Goal: Information Seeking & Learning: Learn about a topic

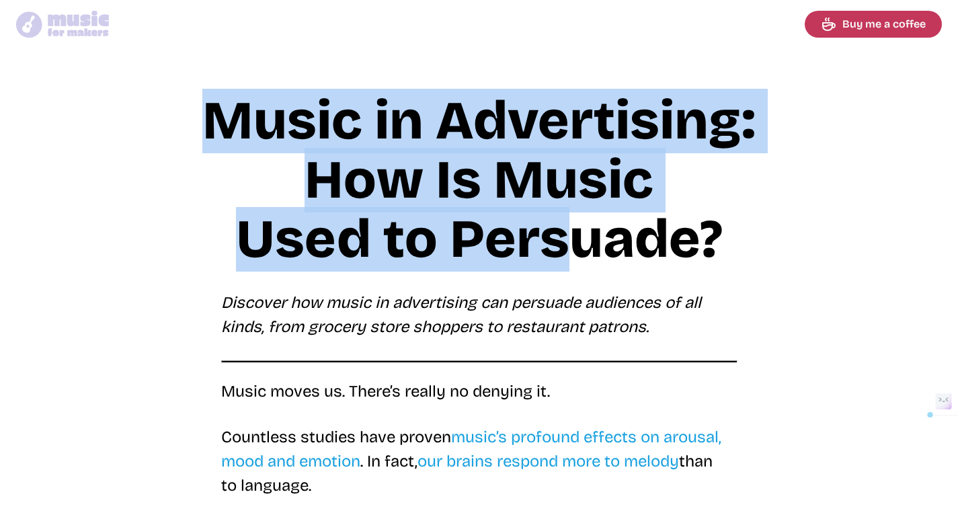
drag, startPoint x: 219, startPoint y: 111, endPoint x: 582, endPoint y: 250, distance: 388.7
click at [582, 250] on h1 "Music in Advertising: How Is Music Used to Persuade?" at bounding box center [480, 180] width 646 height 178
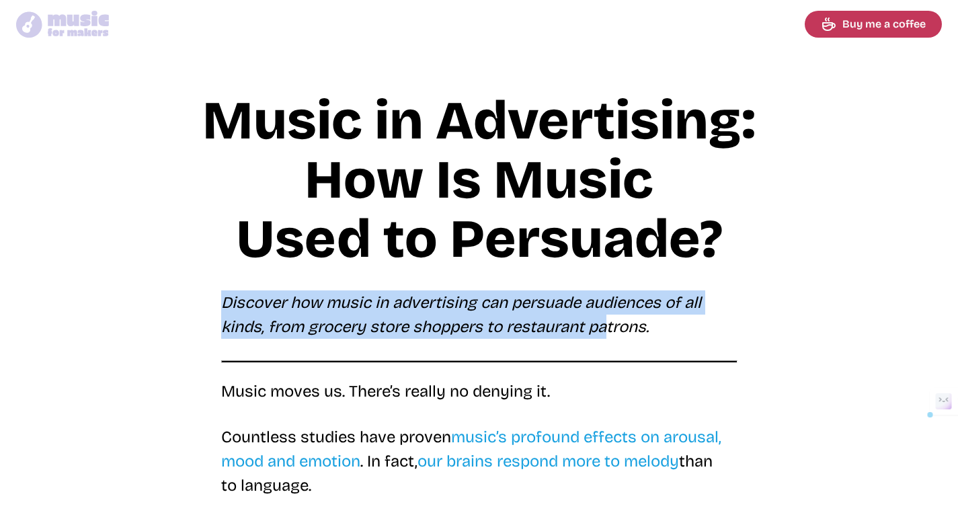
drag, startPoint x: 210, startPoint y: 300, endPoint x: 612, endPoint y: 331, distance: 403.4
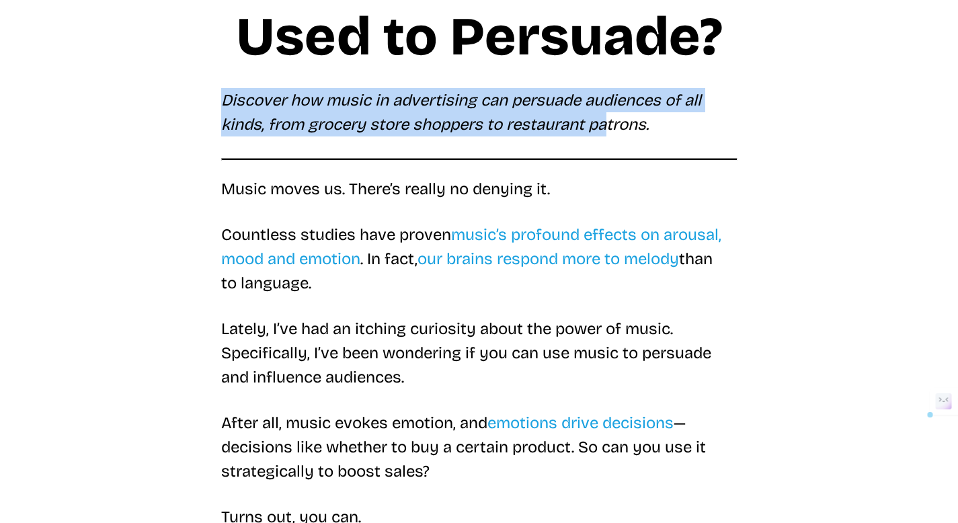
scroll to position [219, 0]
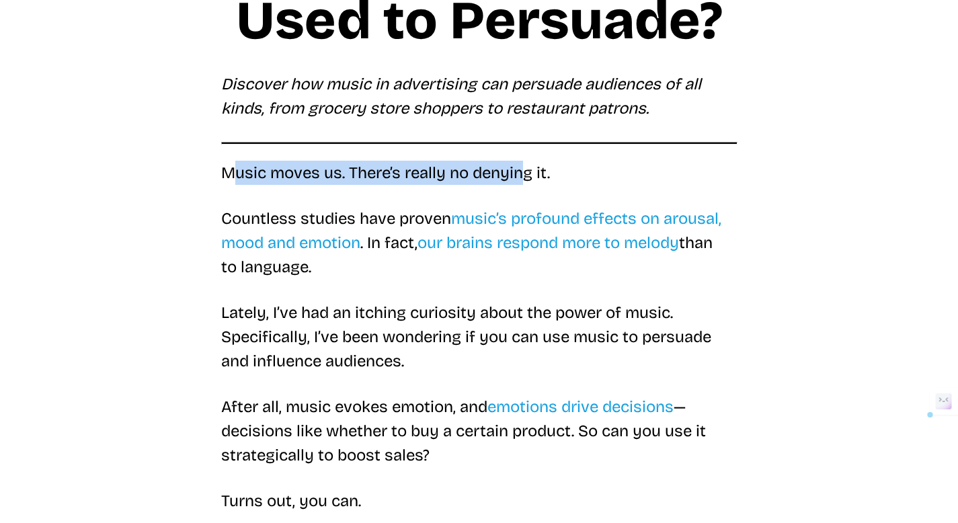
drag, startPoint x: 231, startPoint y: 177, endPoint x: 525, endPoint y: 177, distance: 293.2
click at [525, 177] on p "Music moves us. There’s really no denying it." at bounding box center [479, 173] width 516 height 24
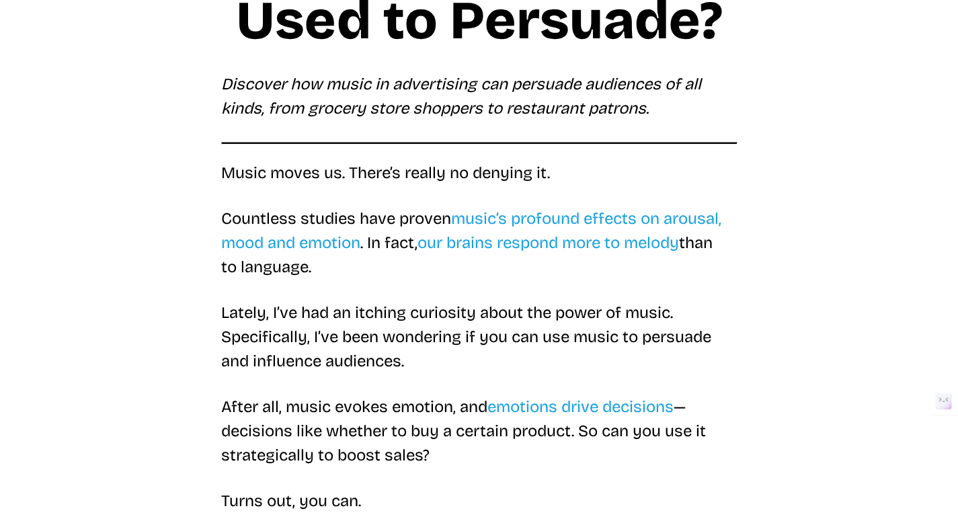
click at [227, 218] on p "Countless studies have proven music’s profound effects on arousal, mood and emo…" at bounding box center [479, 242] width 516 height 73
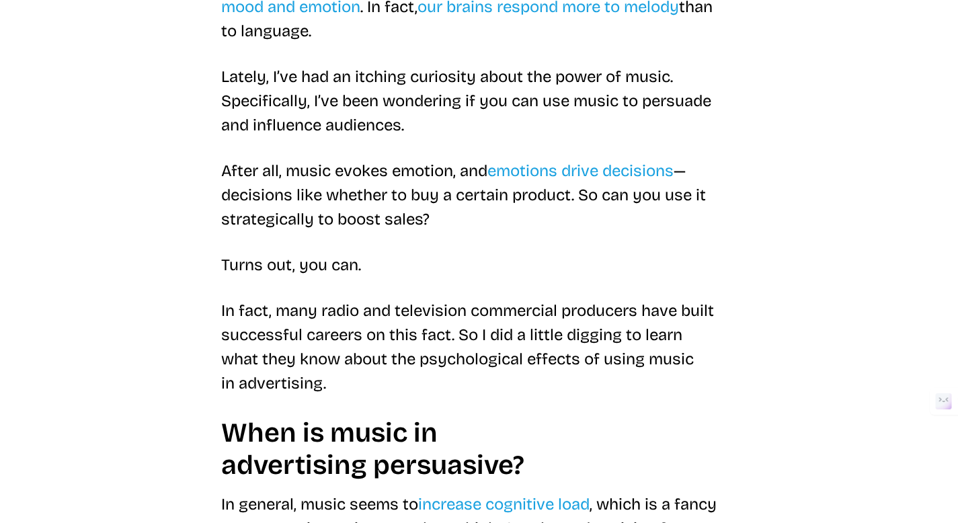
scroll to position [458, 0]
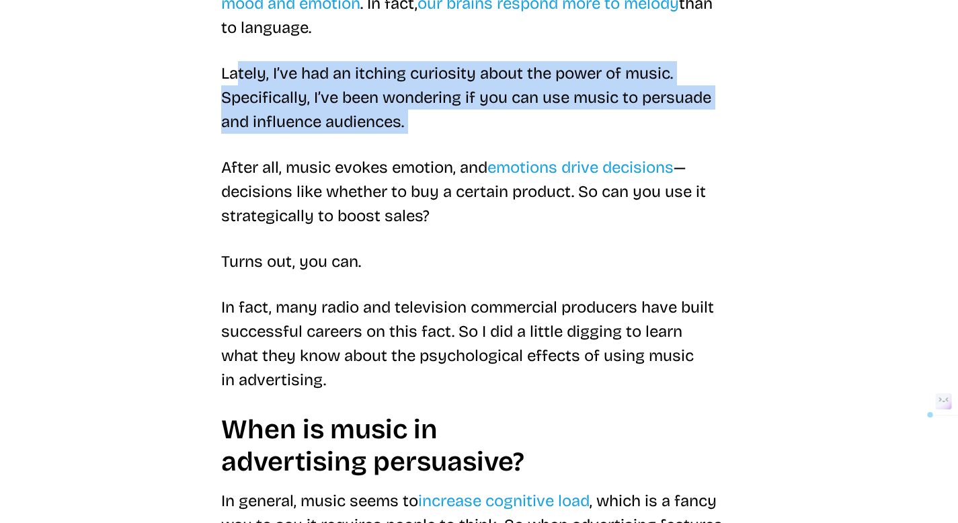
drag, startPoint x: 238, startPoint y: 75, endPoint x: 390, endPoint y: 143, distance: 166.8
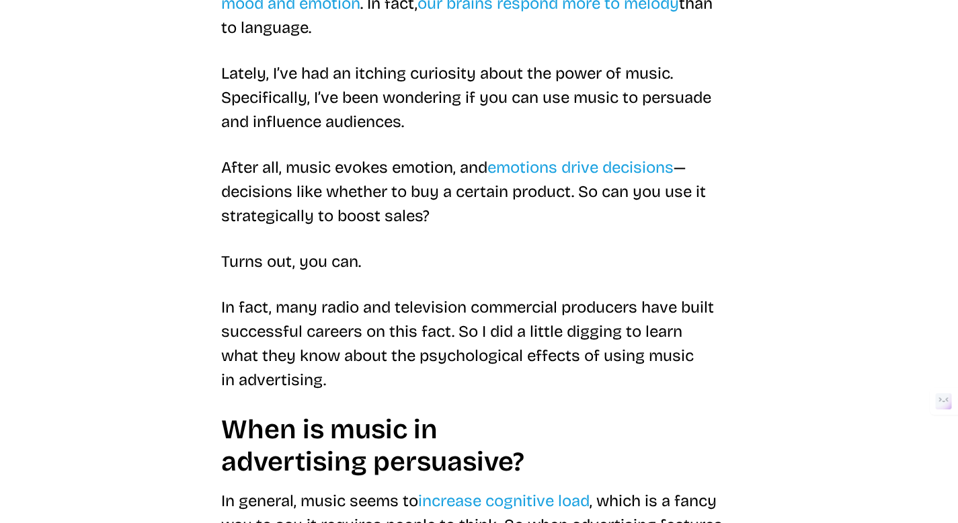
click at [298, 167] on p "After all, music evokes emotion, and emotions drive decisions — decisions like …" at bounding box center [479, 191] width 516 height 73
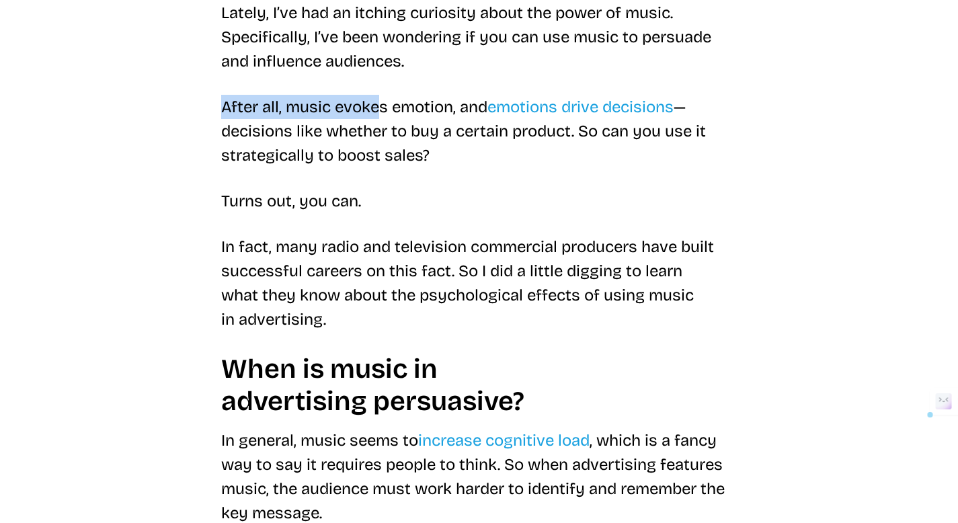
drag, startPoint x: 221, startPoint y: 104, endPoint x: 387, endPoint y: 114, distance: 166.5
click at [387, 114] on p "After all, music evokes emotion, and emotions drive decisions — decisions like …" at bounding box center [479, 131] width 516 height 73
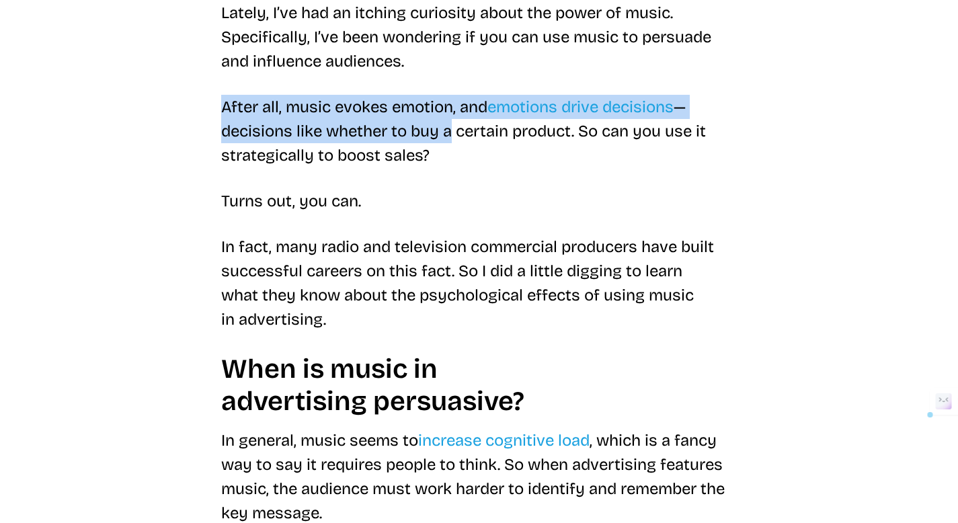
drag, startPoint x: 224, startPoint y: 108, endPoint x: 450, endPoint y: 132, distance: 227.3
click at [450, 132] on p "After all, music evokes emotion, and emotions drive decisions — decisions like …" at bounding box center [479, 131] width 516 height 73
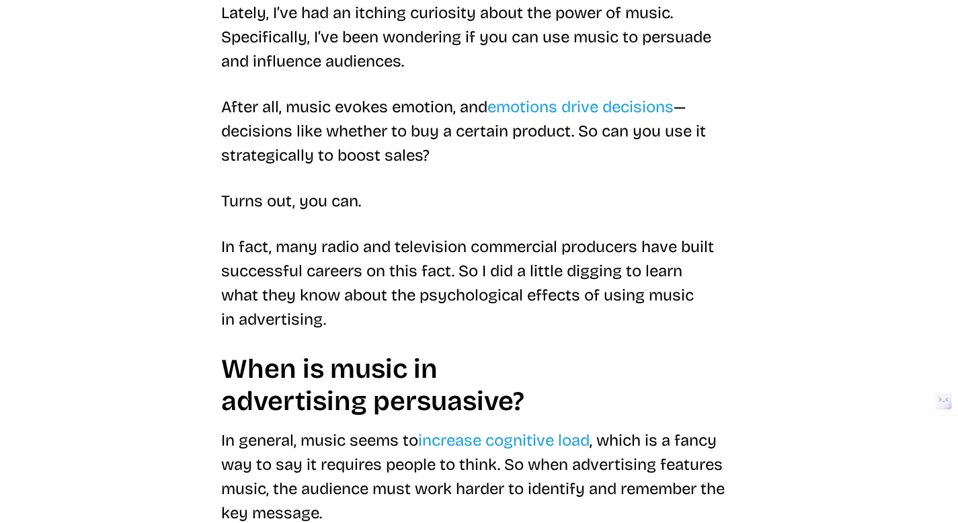
click at [617, 132] on p "After all, music evokes emotion, and emotions drive decisions — decisions like …" at bounding box center [479, 131] width 516 height 73
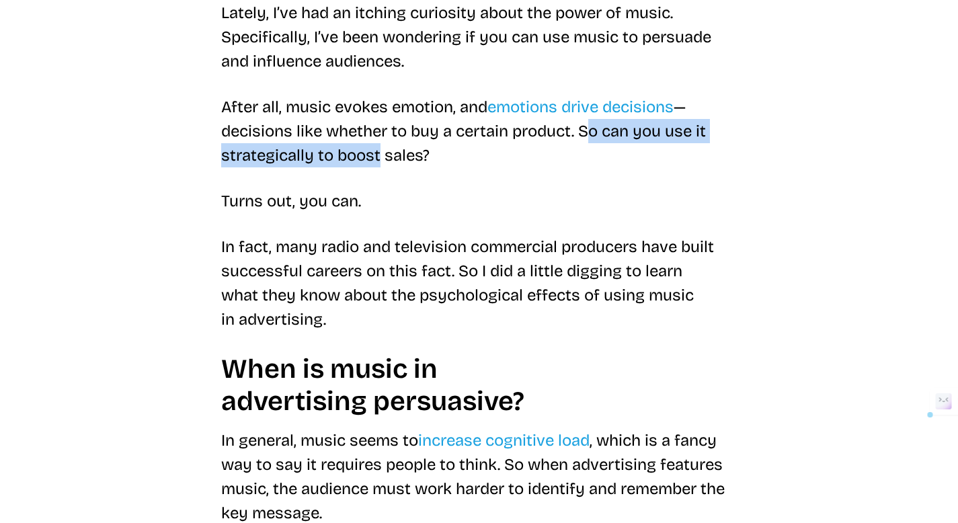
drag, startPoint x: 582, startPoint y: 132, endPoint x: 365, endPoint y: 180, distance: 221.8
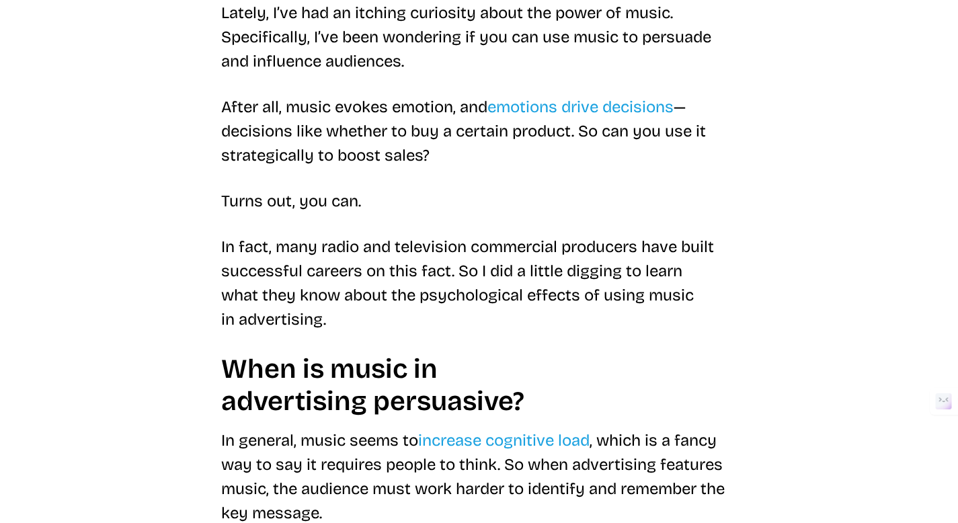
click at [233, 239] on p "In fact, many radio and television commercial producers have built successful c…" at bounding box center [479, 283] width 516 height 97
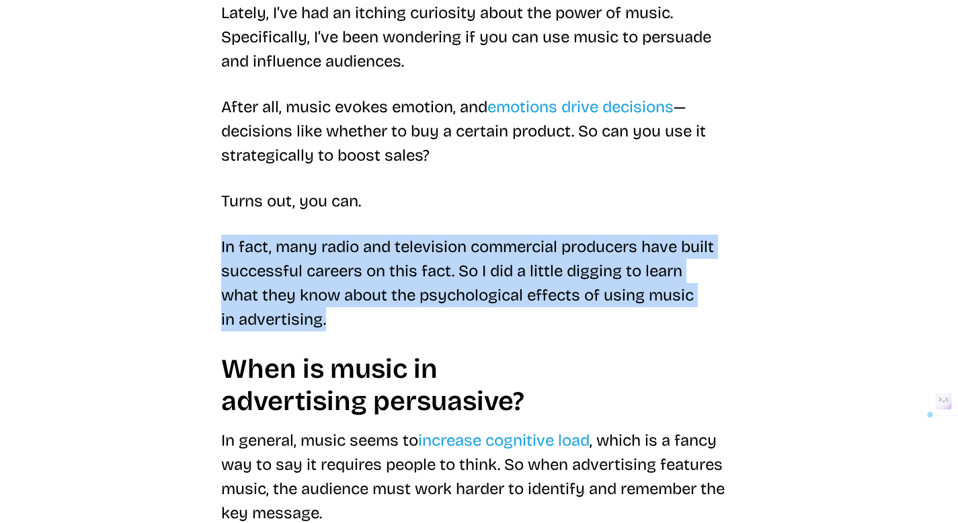
drag, startPoint x: 213, startPoint y: 246, endPoint x: 328, endPoint y: 321, distance: 137.7
click at [328, 321] on p "In fact, many radio and television commercial producers have built successful c…" at bounding box center [479, 283] width 516 height 97
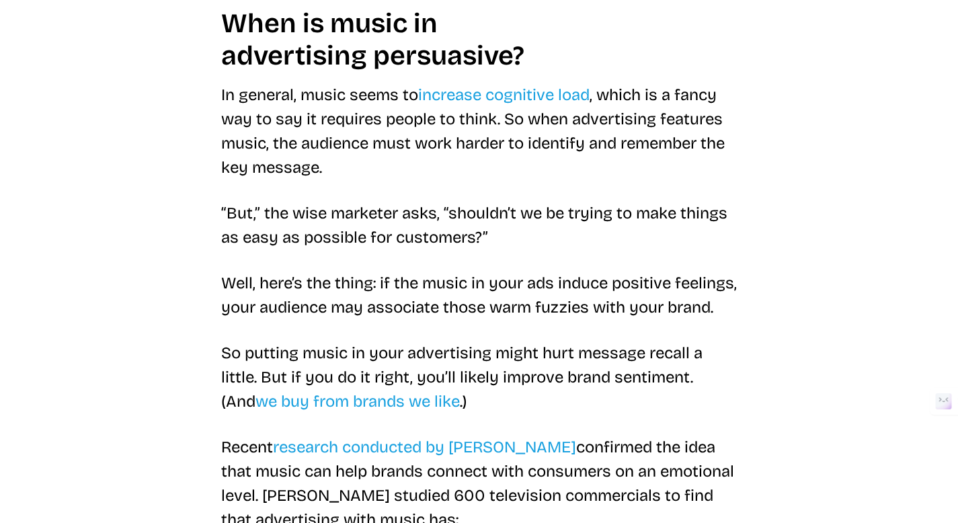
scroll to position [865, 0]
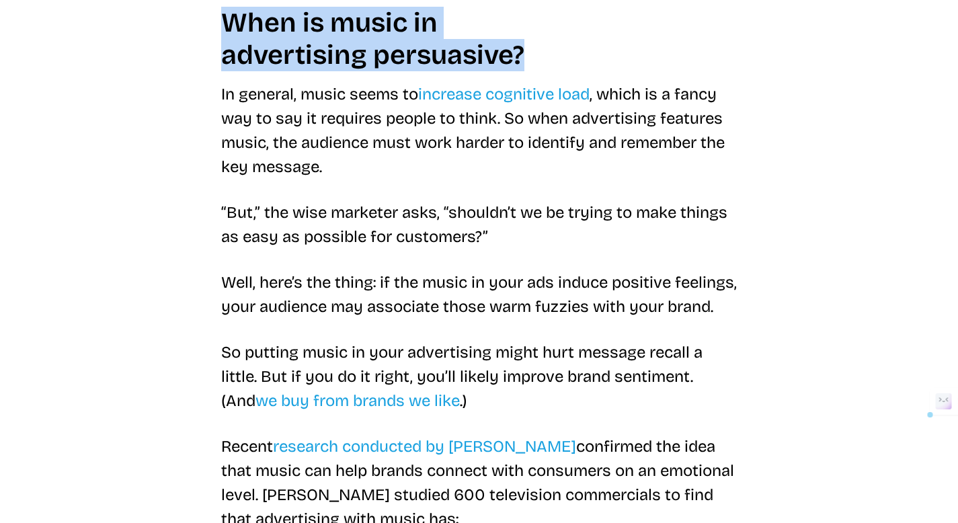
drag, startPoint x: 210, startPoint y: 20, endPoint x: 554, endPoint y: 56, distance: 346.3
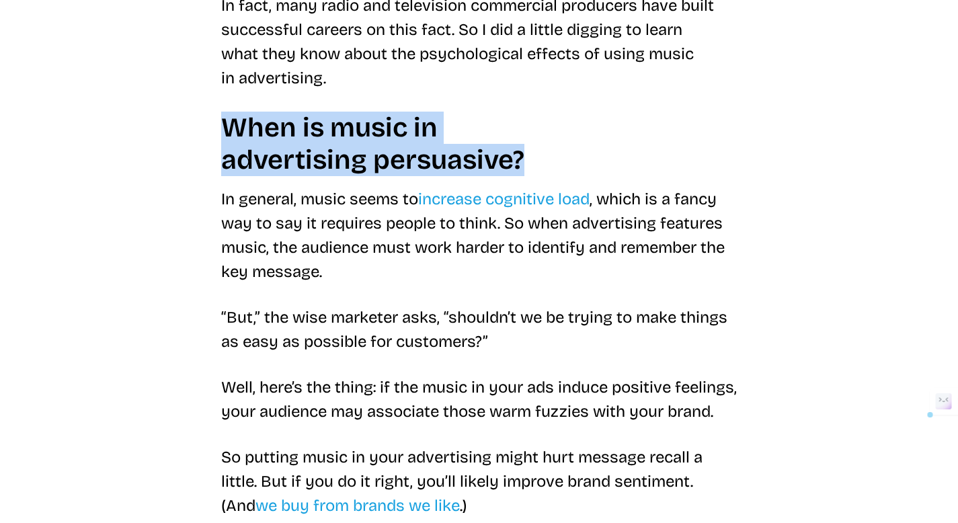
scroll to position [753, 0]
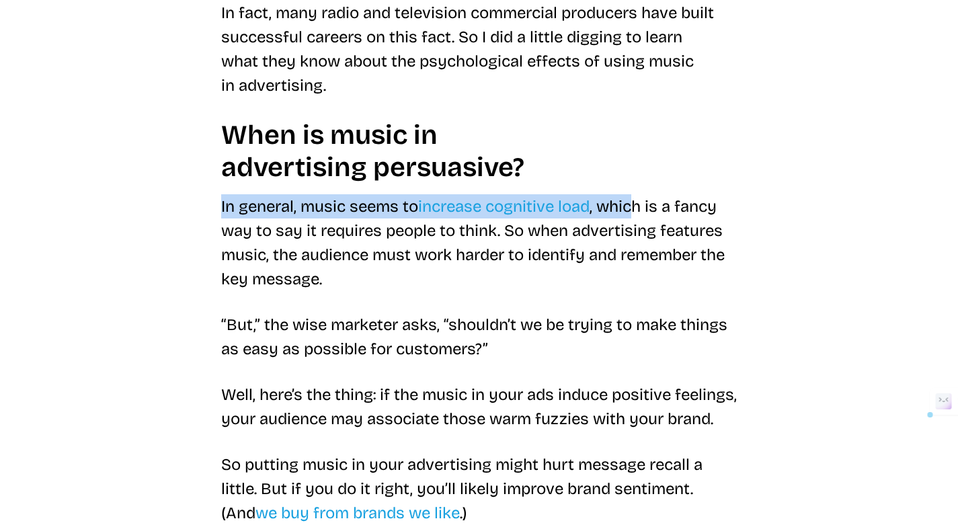
drag, startPoint x: 210, startPoint y: 204, endPoint x: 641, endPoint y: 196, distance: 431.2
click at [641, 196] on p "In general, music seems to increase cognitive load , which is a fancy way to sa…" at bounding box center [479, 242] width 516 height 97
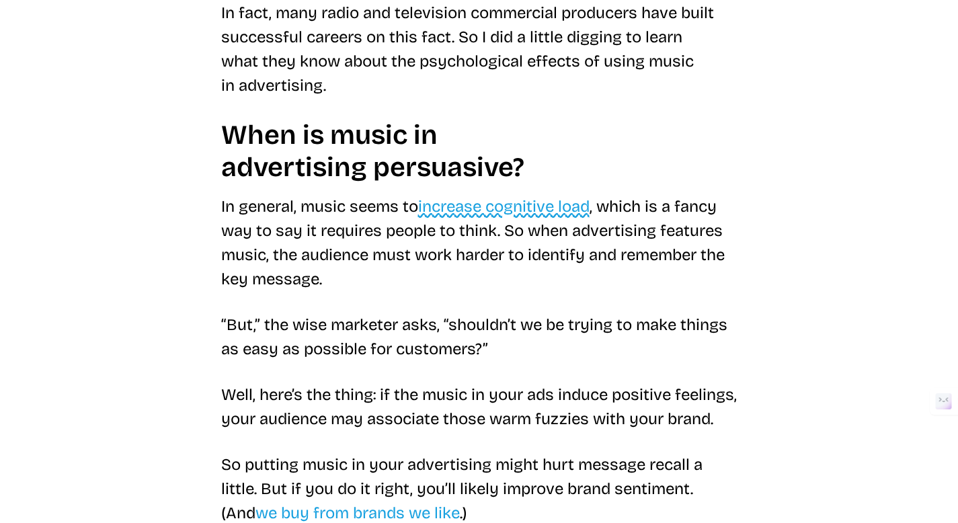
click at [515, 213] on link "increase cognitive load" at bounding box center [503, 206] width 171 height 19
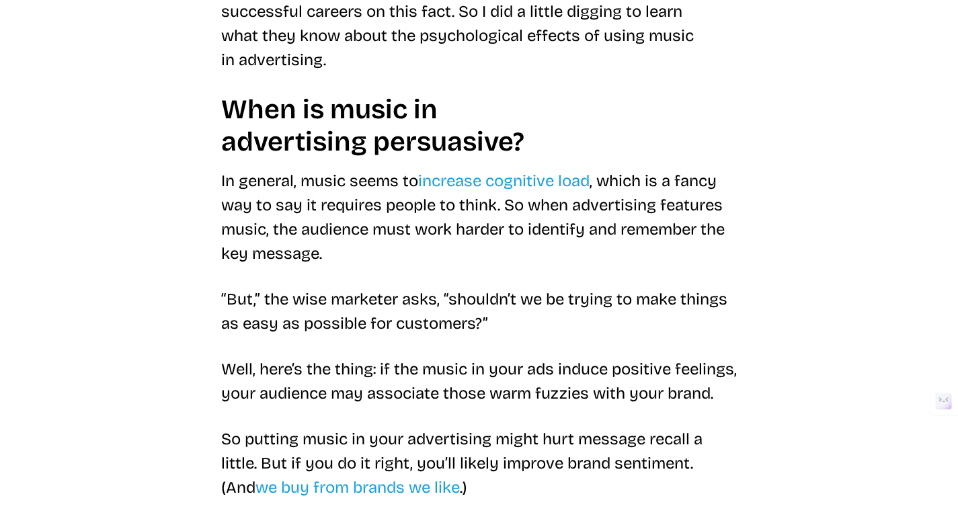
scroll to position [785, 0]
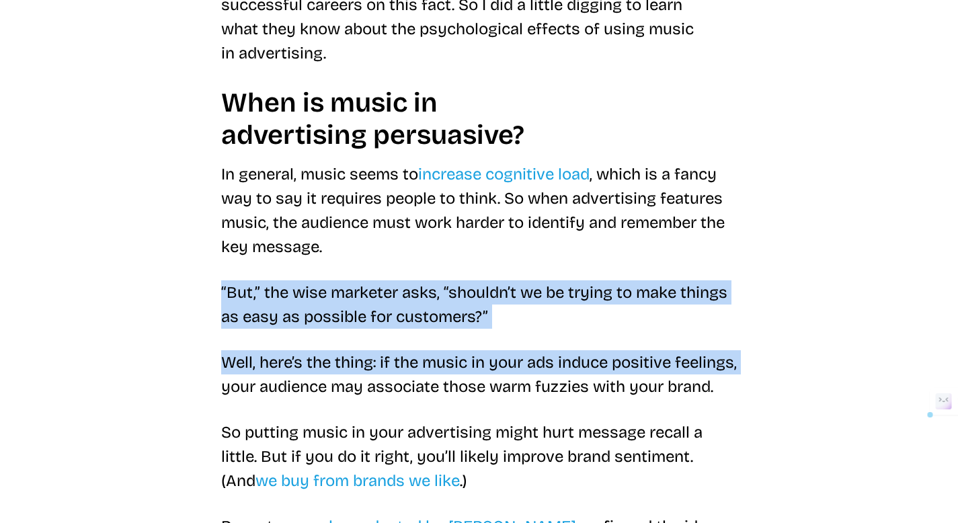
drag, startPoint x: 216, startPoint y: 295, endPoint x: 306, endPoint y: 389, distance: 130.3
click at [306, 389] on p "Well, here’s the thing: if the music in your ads induce positive feelings, your…" at bounding box center [479, 374] width 516 height 48
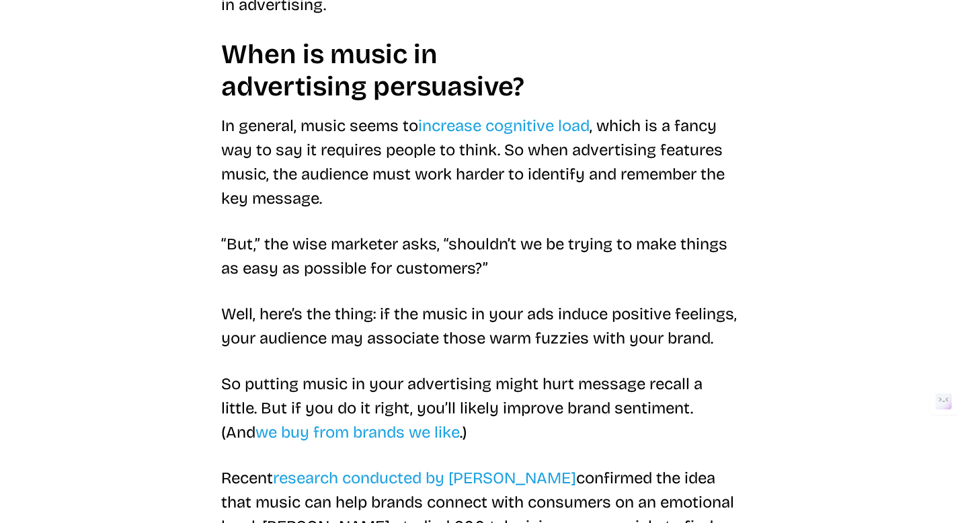
scroll to position [835, 0]
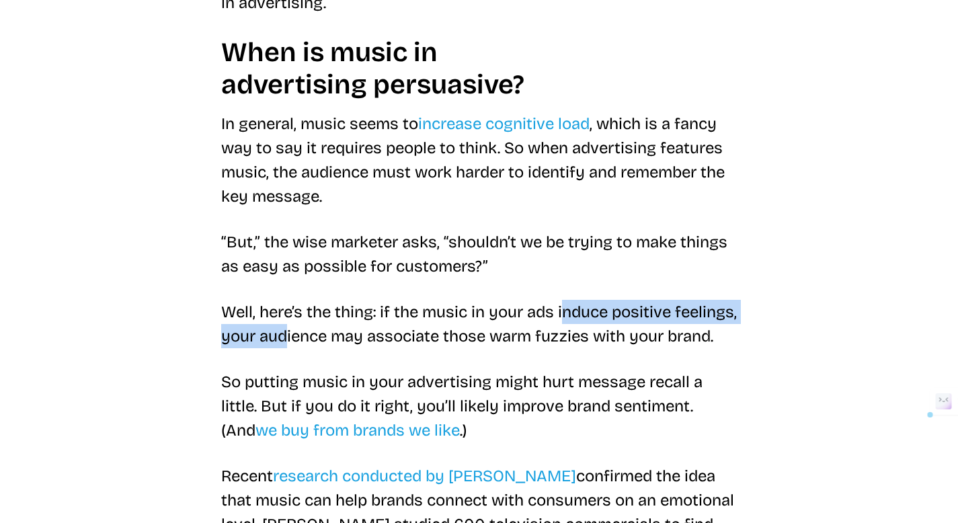
drag, startPoint x: 565, startPoint y: 314, endPoint x: 366, endPoint y: 342, distance: 201.0
click at [366, 342] on p "Well, here’s the thing: if the music in your ads induce positive feelings, your…" at bounding box center [479, 324] width 516 height 48
click at [367, 342] on p "Well, here’s the thing: if the music in your ads induce positive feelings, your…" at bounding box center [479, 324] width 516 height 48
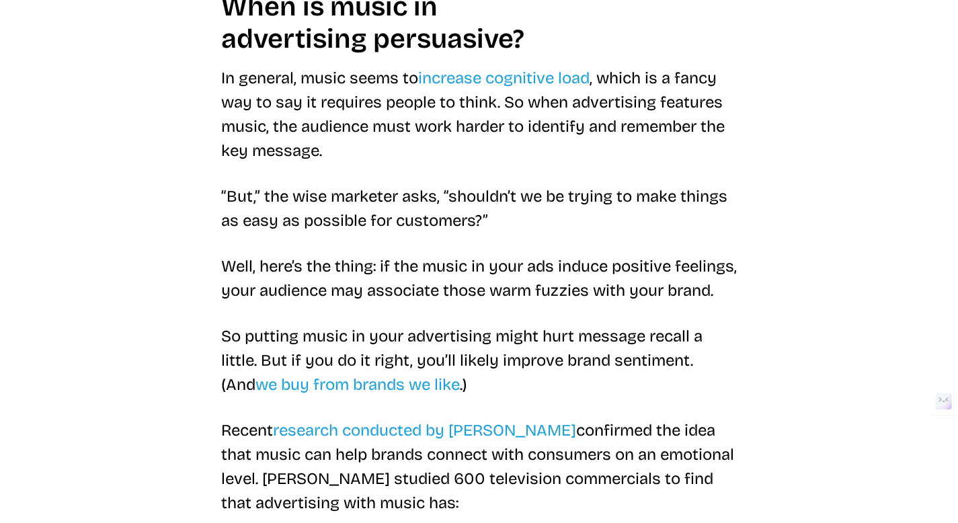
scroll to position [885, 0]
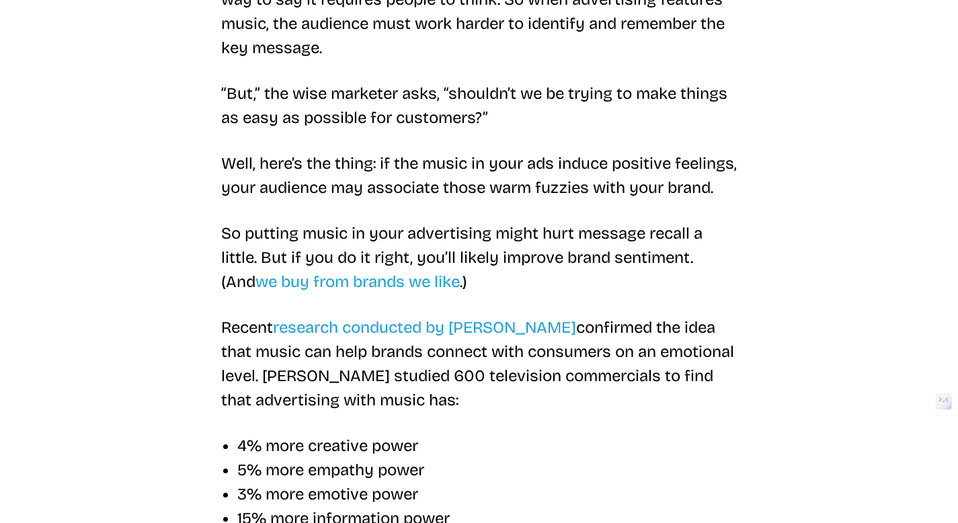
scroll to position [985, 0]
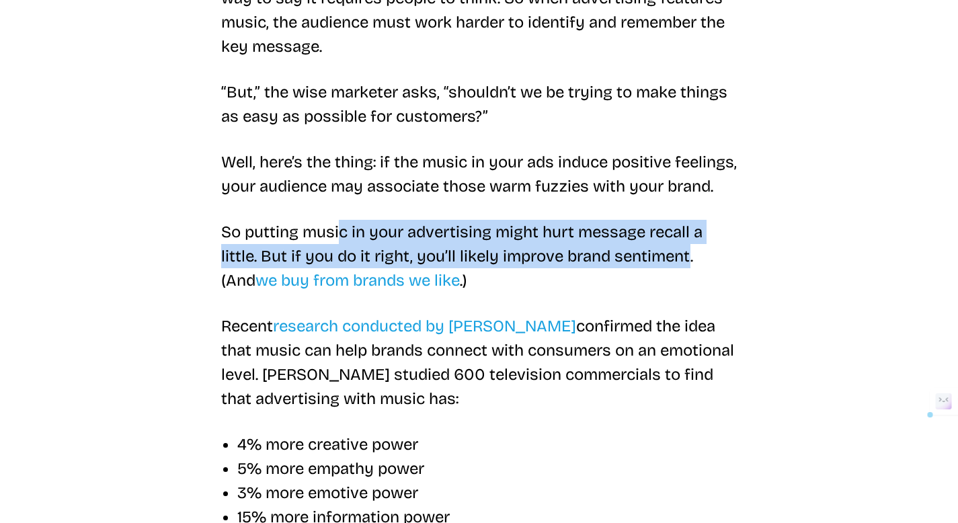
drag, startPoint x: 338, startPoint y: 258, endPoint x: 688, endPoint y: 284, distance: 350.7
click at [688, 284] on p "So putting music in your advertising might hurt message recall a little. But if…" at bounding box center [479, 256] width 516 height 73
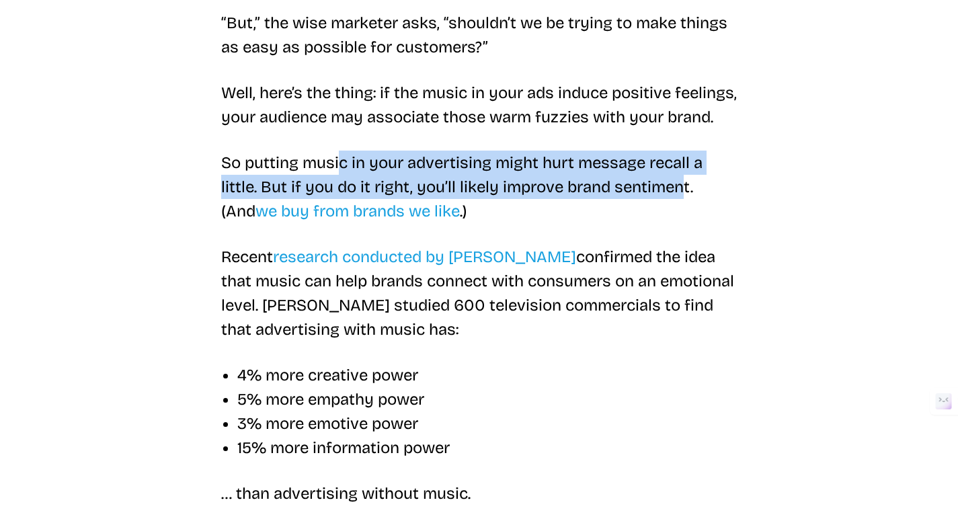
scroll to position [1057, 0]
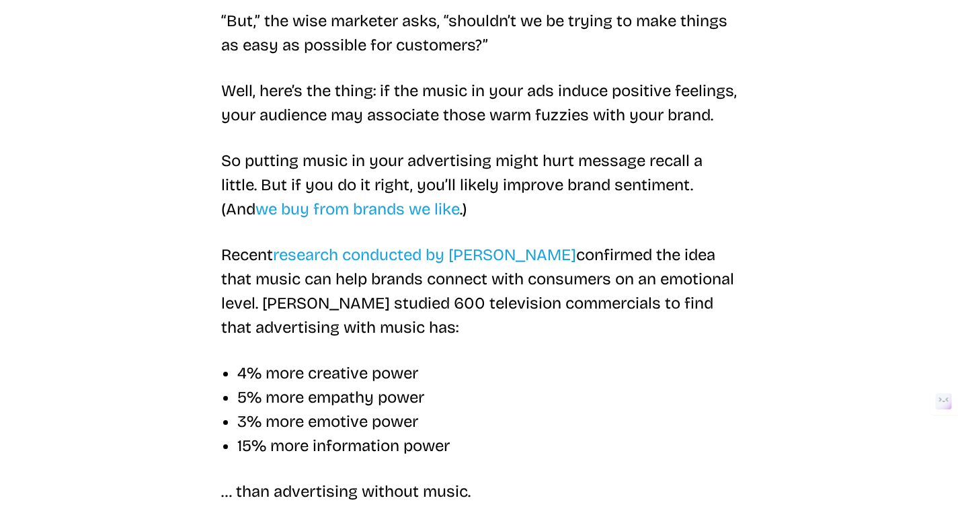
click at [378, 112] on p "Well, here’s the thing: if the music in your ads induce positive feelings, your…" at bounding box center [479, 103] width 516 height 48
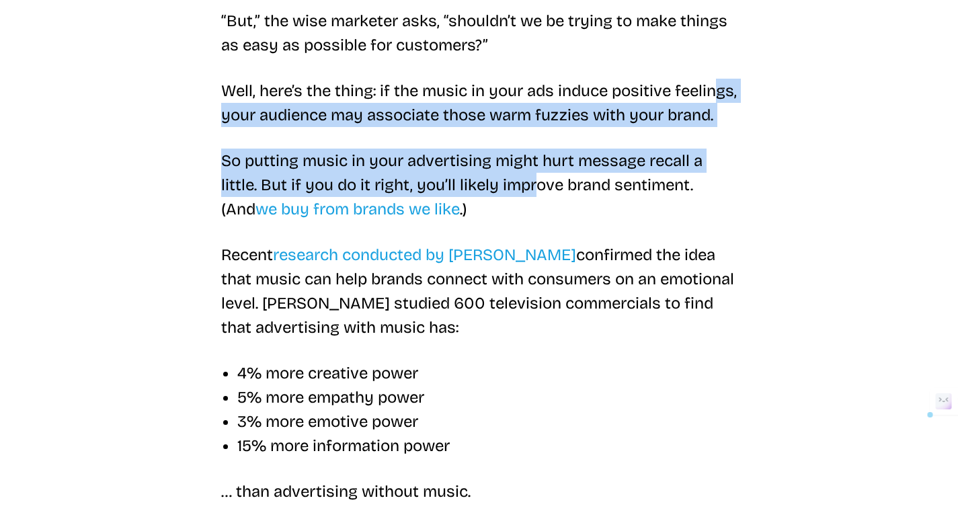
drag, startPoint x: 264, startPoint y: 104, endPoint x: 537, endPoint y: 214, distance: 294.2
click at [537, 214] on p "So putting music in your advertising might hurt message recall a little. But if…" at bounding box center [479, 185] width 516 height 73
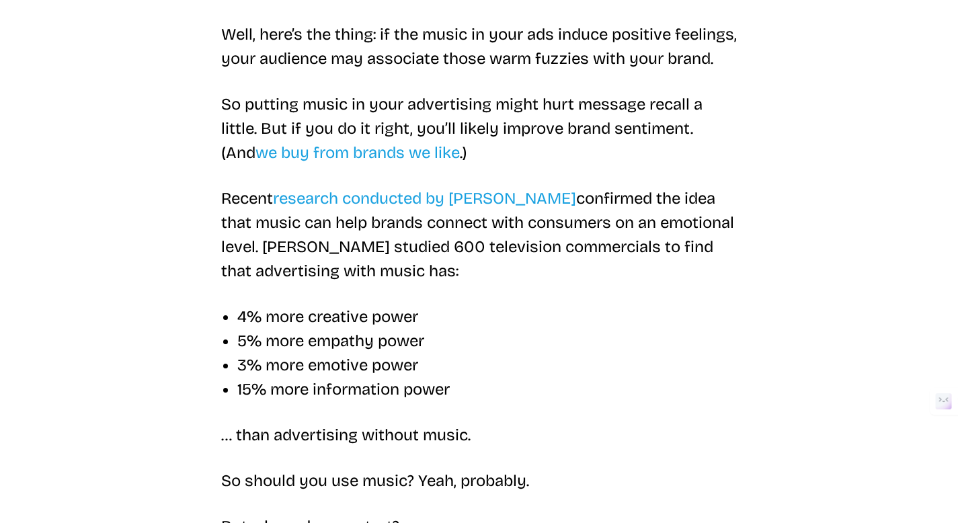
scroll to position [1128, 0]
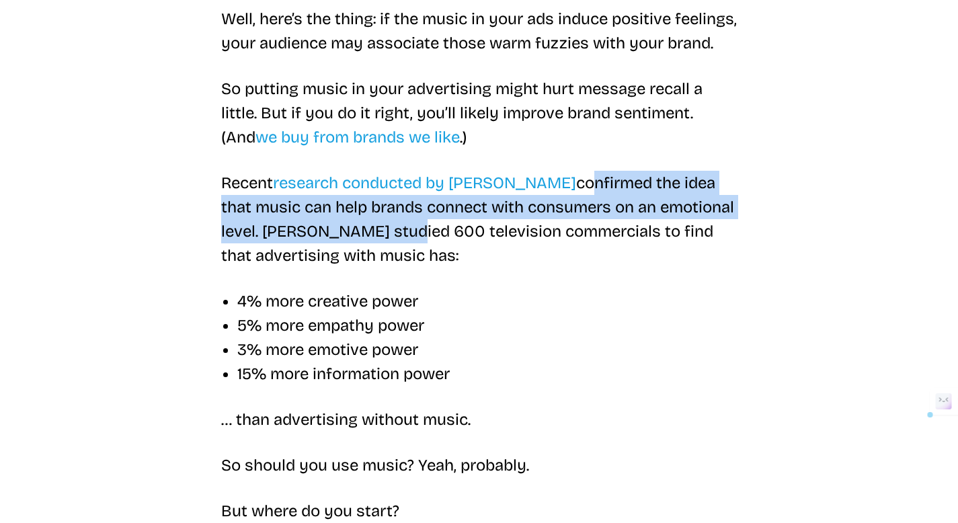
drag, startPoint x: 525, startPoint y: 210, endPoint x: 400, endPoint y: 255, distance: 132.3
click at [400, 255] on p "Recent research conducted by [PERSON_NAME] confirmed the idea that music can he…" at bounding box center [479, 219] width 516 height 97
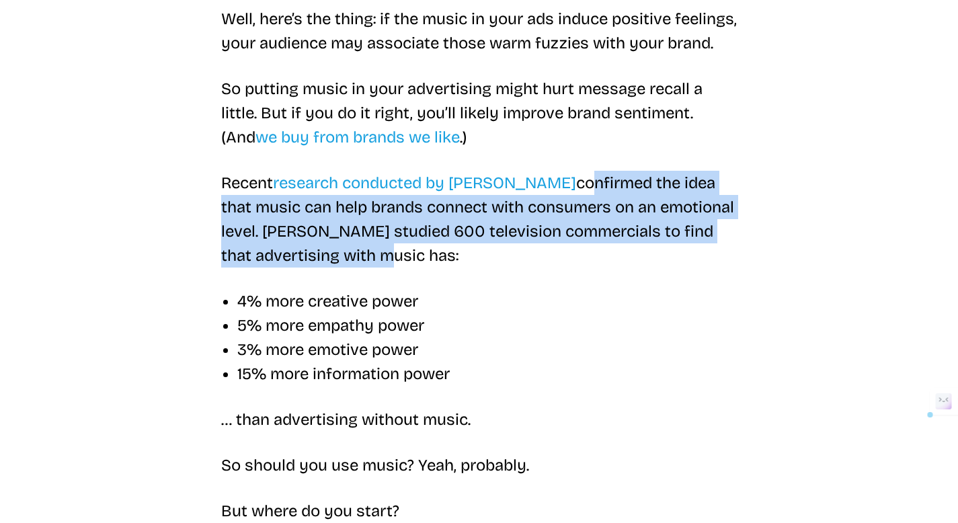
drag, startPoint x: 521, startPoint y: 208, endPoint x: 399, endPoint y: 280, distance: 141.4
click at [399, 268] on p "Recent research conducted by [PERSON_NAME] confirmed the idea that music can he…" at bounding box center [479, 219] width 516 height 97
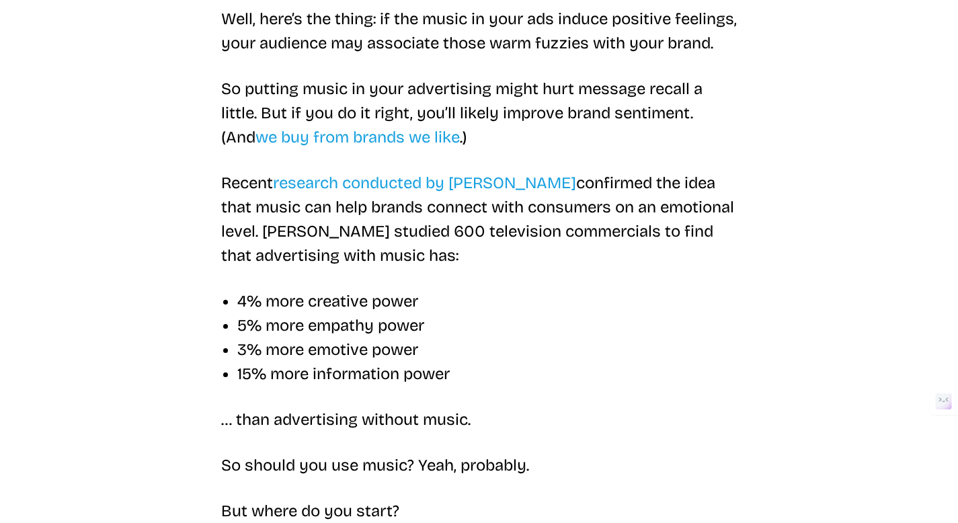
click at [401, 268] on p "Recent research conducted by [PERSON_NAME] confirmed the idea that music can he…" at bounding box center [479, 219] width 516 height 97
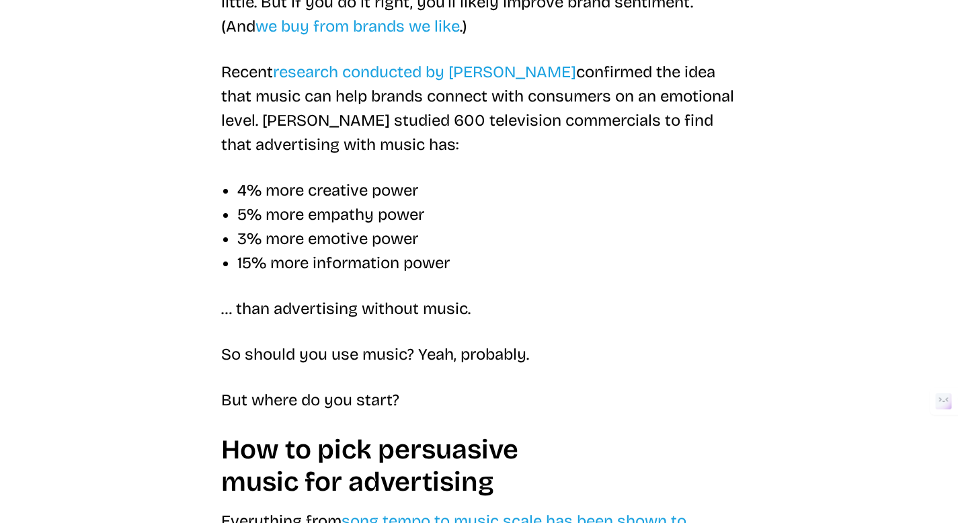
scroll to position [1242, 0]
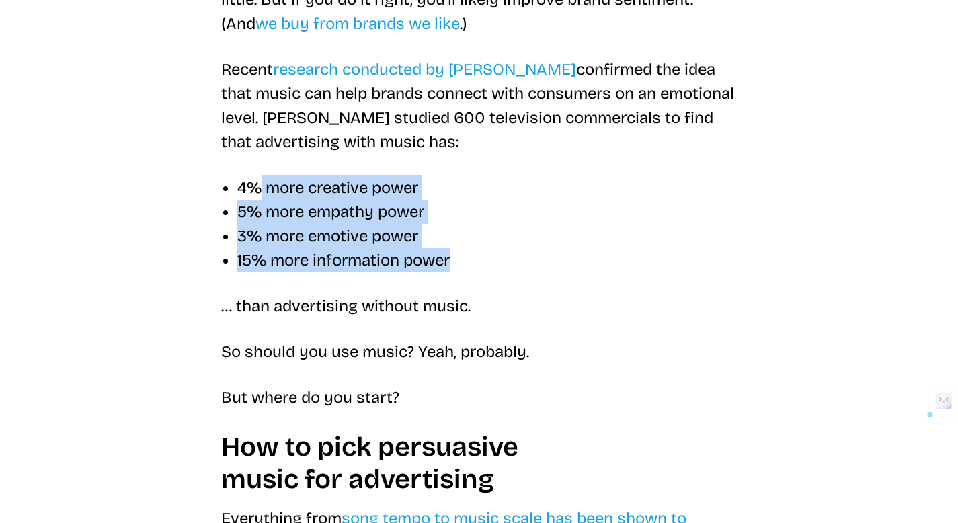
drag, startPoint x: 473, startPoint y: 293, endPoint x: 256, endPoint y: 215, distance: 231.4
click at [256, 215] on ul "4% more creative power 5% more empathy power 3% more emotive power 15% more inf…" at bounding box center [479, 224] width 516 height 97
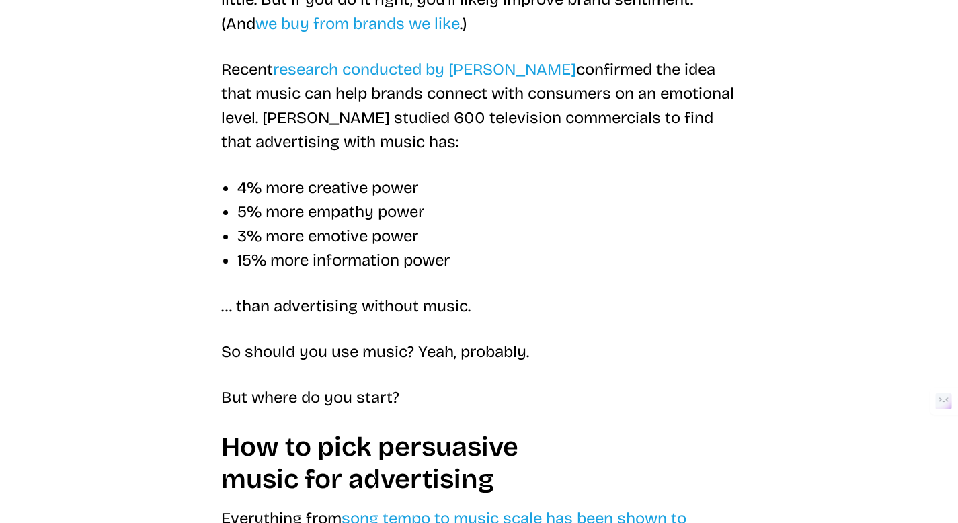
click at [239, 364] on p "So should you use music? Yeah, probably." at bounding box center [479, 352] width 516 height 24
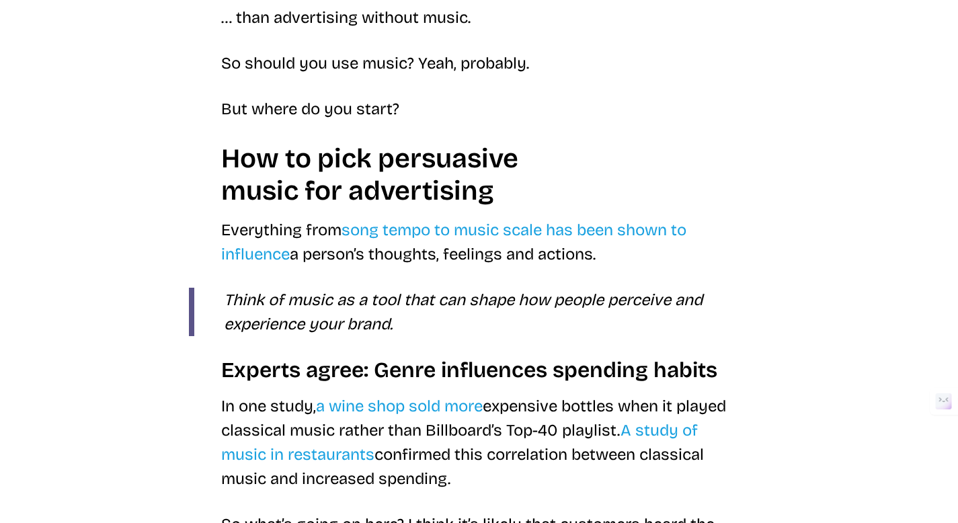
scroll to position [1536, 0]
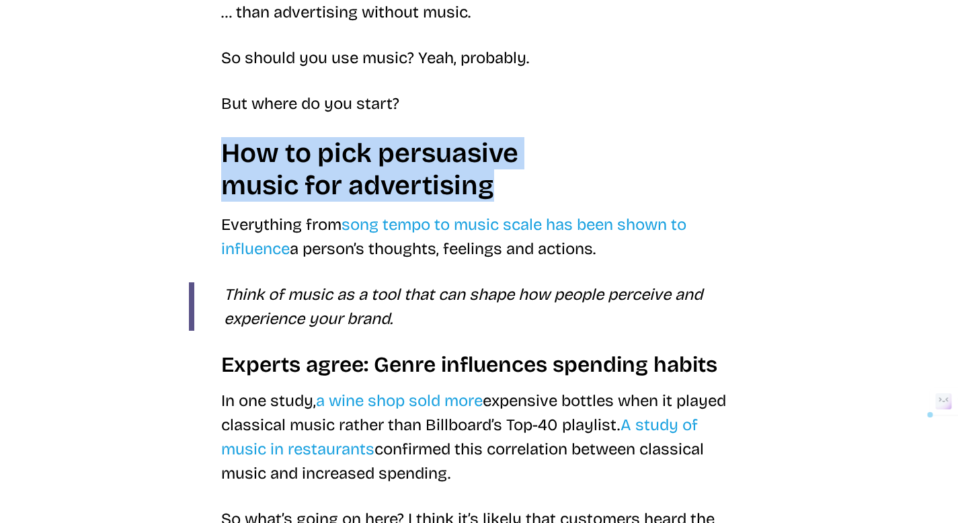
drag, startPoint x: 202, startPoint y: 182, endPoint x: 523, endPoint y: 206, distance: 321.7
click at [523, 206] on div "Discover how music in advertising can persuade audiences of all kinds, from gro…" at bounding box center [479, 237] width 581 height 2965
click at [523, 202] on h2 "How to pick persuasive music for advertising" at bounding box center [479, 169] width 516 height 65
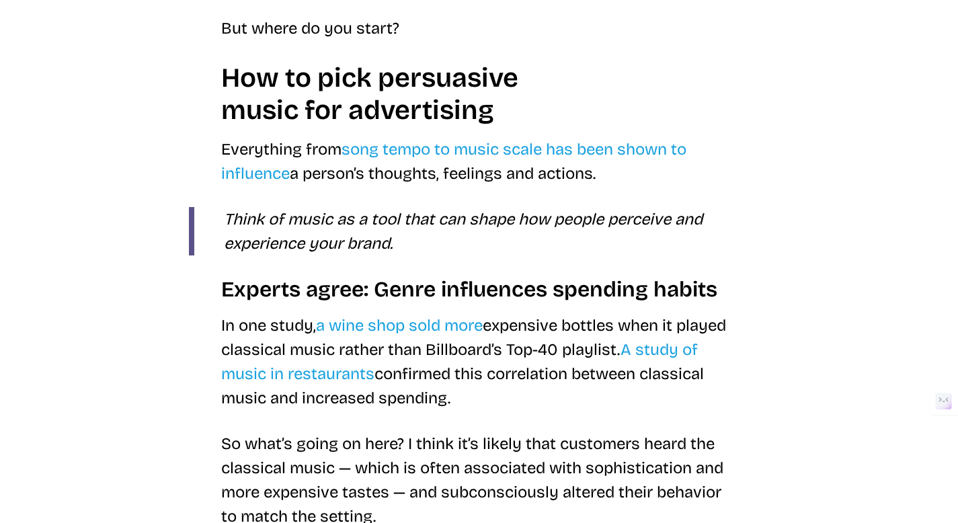
scroll to position [1613, 0]
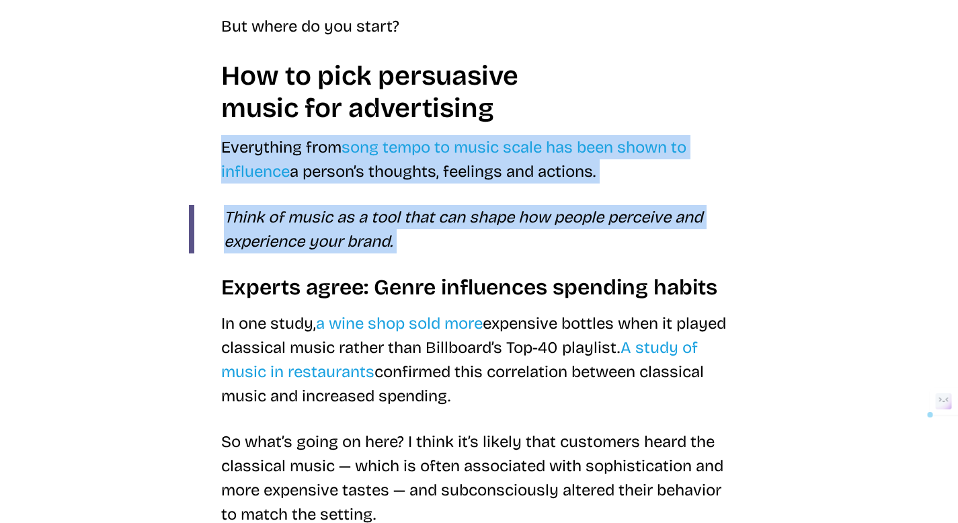
drag, startPoint x: 223, startPoint y: 169, endPoint x: 430, endPoint y: 278, distance: 234.4
click at [430, 278] on div "Discover how music in advertising can persuade audiences of all kinds, from gro…" at bounding box center [479, 159] width 581 height 2965
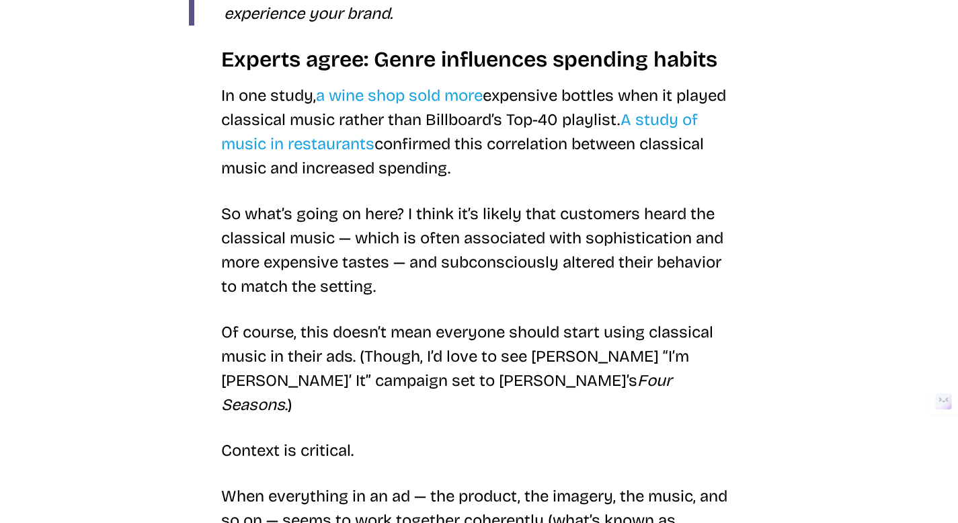
scroll to position [1851, 0]
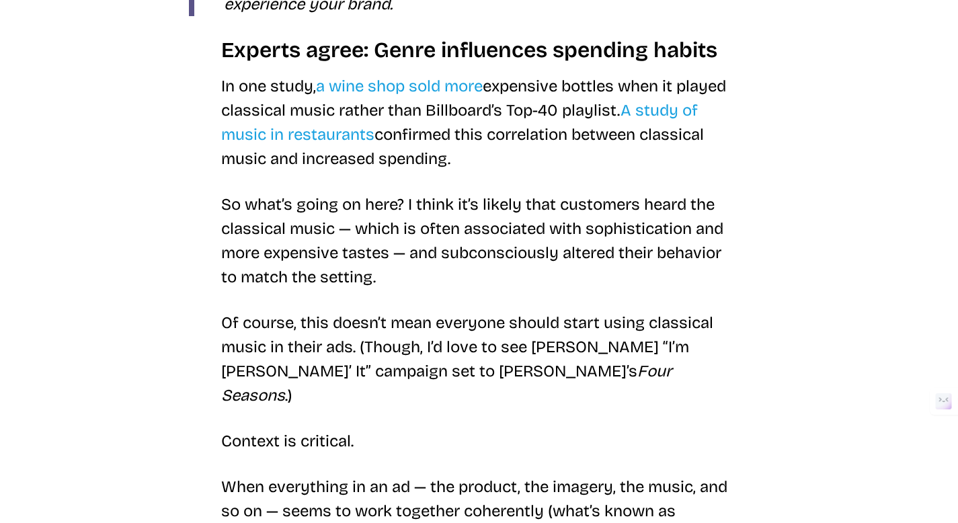
click at [575, 256] on p "So what’s going on here? I think it’s likely that customers heard the classical…" at bounding box center [479, 240] width 516 height 97
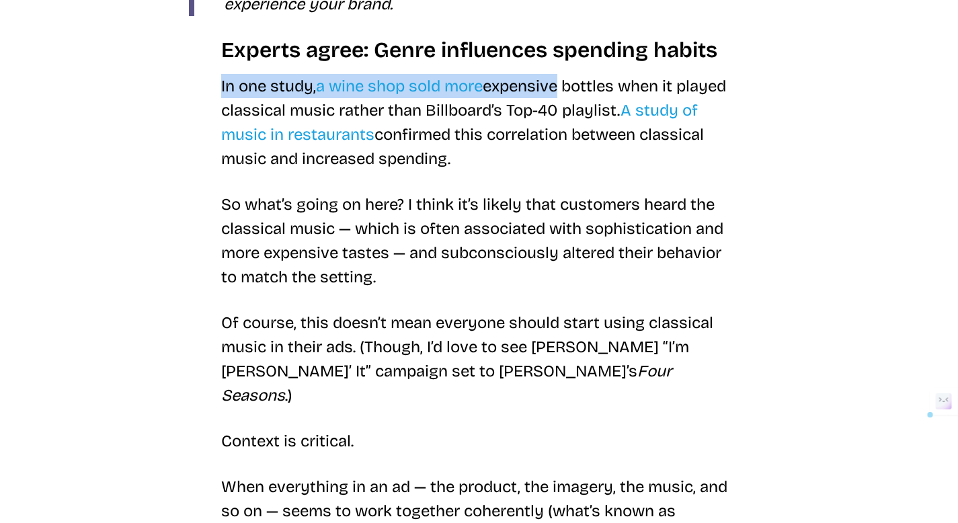
drag, startPoint x: 208, startPoint y: 110, endPoint x: 574, endPoint y: 106, distance: 365.9
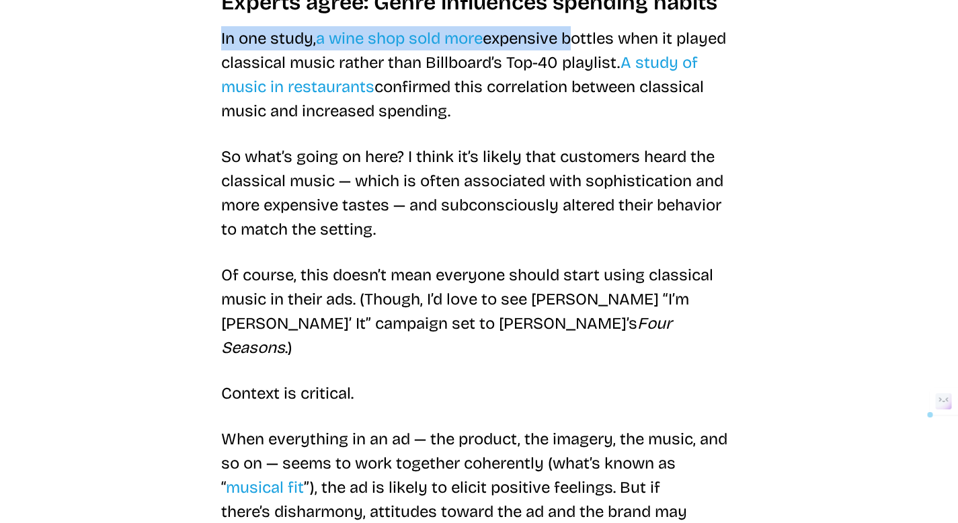
scroll to position [1904, 0]
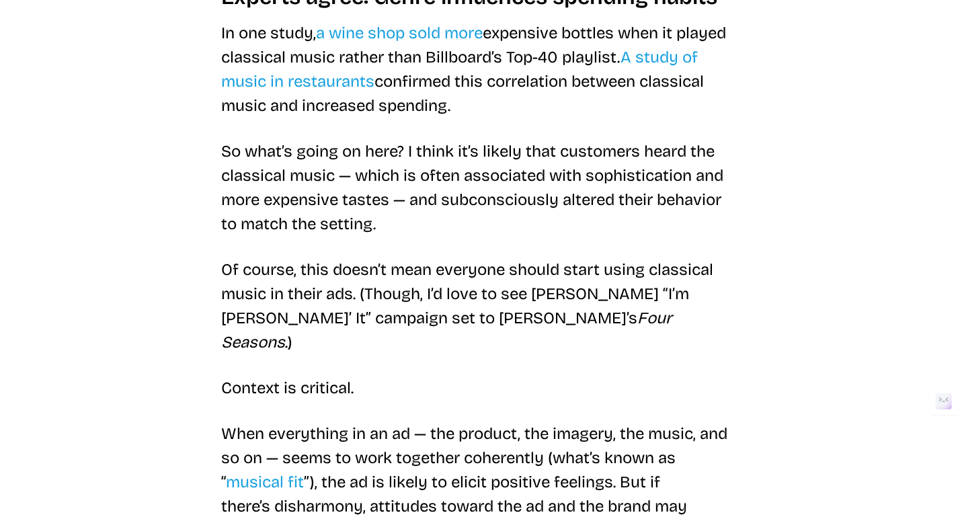
click at [639, 58] on p "In one study, a wine shop sold more expensive bottles when it played classical …" at bounding box center [479, 69] width 516 height 97
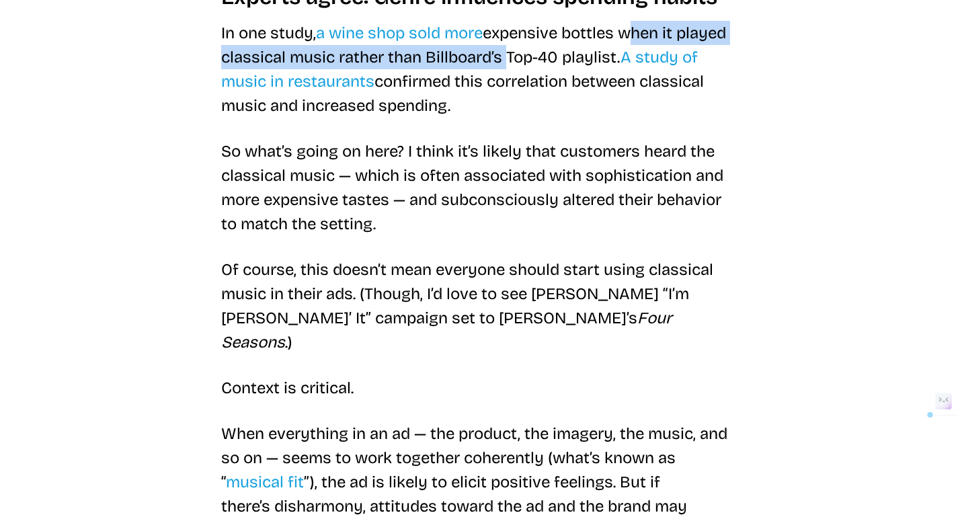
drag, startPoint x: 635, startPoint y: 58, endPoint x: 564, endPoint y: 85, distance: 75.8
click at [564, 85] on p "In one study, a wine shop sold more expensive bottles when it played classical …" at bounding box center [479, 69] width 516 height 97
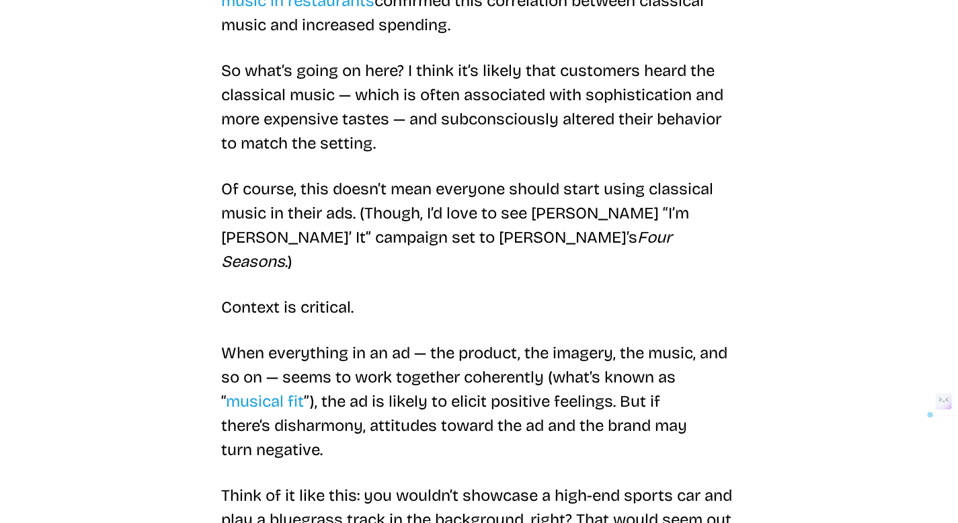
scroll to position [1987, 0]
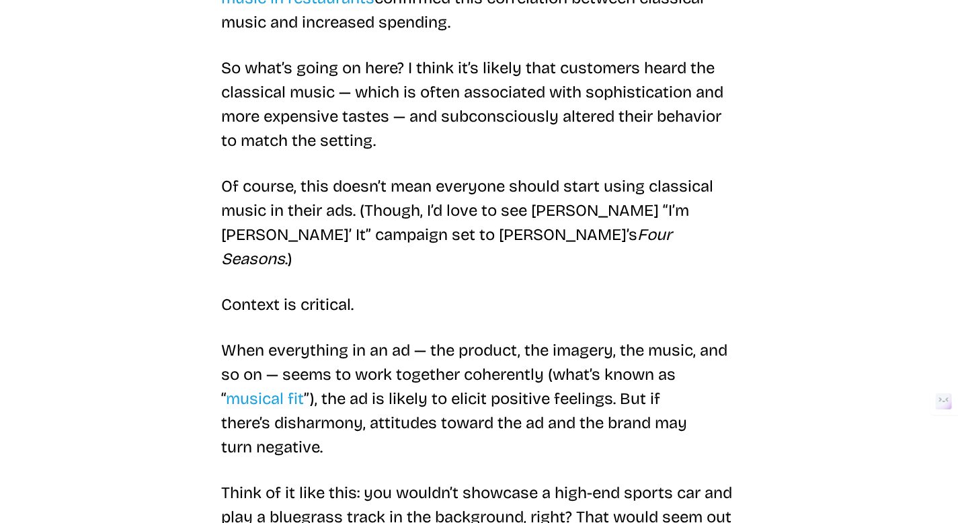
drag, startPoint x: 533, startPoint y: 22, endPoint x: 563, endPoint y: 44, distance: 36.6
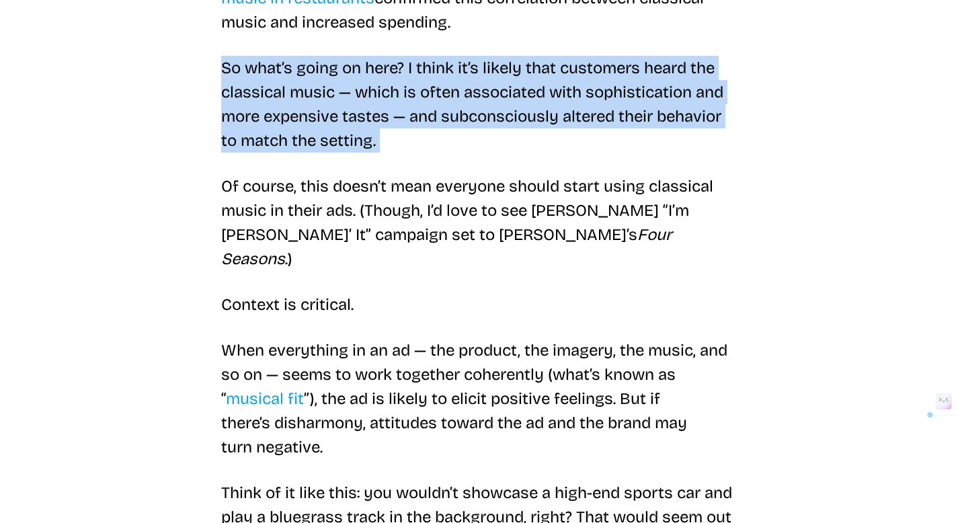
drag, startPoint x: 223, startPoint y: 94, endPoint x: 428, endPoint y: 176, distance: 220.9
click at [428, 153] on p "So what’s going on here? I think it’s likely that customers heard the classical…" at bounding box center [479, 104] width 516 height 97
click at [429, 153] on p "So what’s going on here? I think it’s likely that customers heard the classical…" at bounding box center [479, 104] width 516 height 97
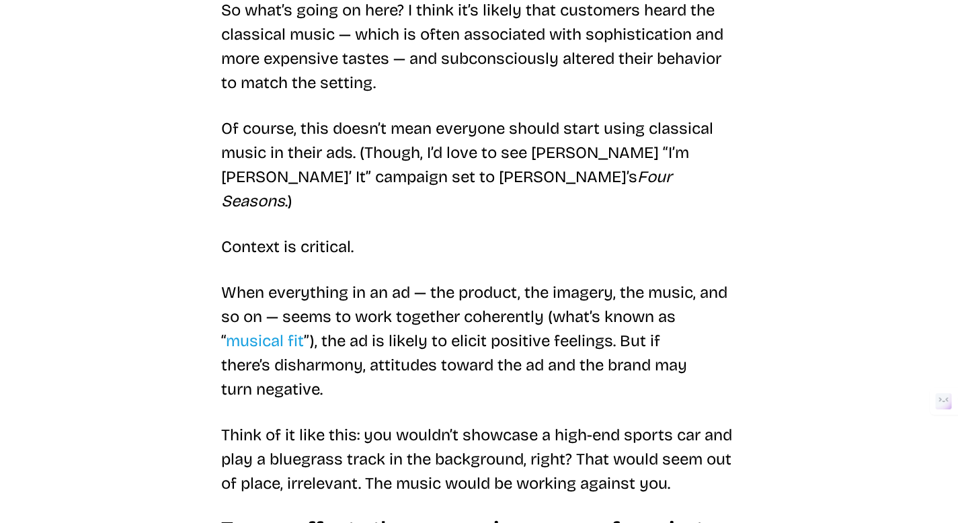
scroll to position [2046, 0]
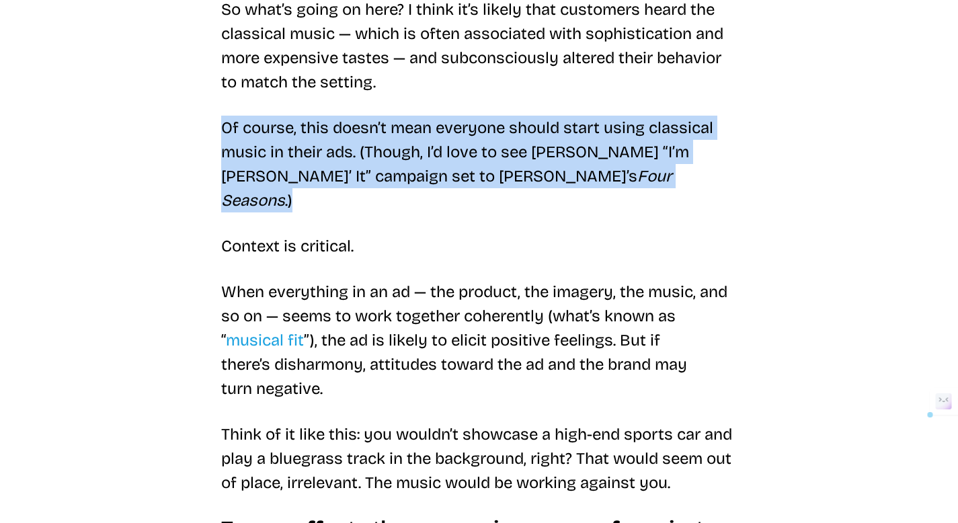
drag, startPoint x: 220, startPoint y: 149, endPoint x: 573, endPoint y: 210, distance: 358.3
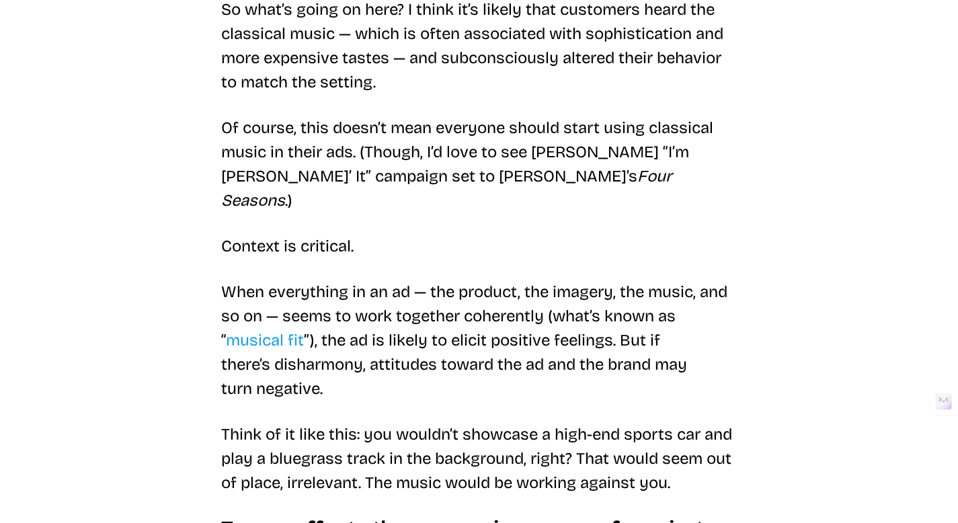
click at [391, 284] on p "When everything in an ad — the product, the imagery, the music, and so on — see…" at bounding box center [479, 340] width 516 height 121
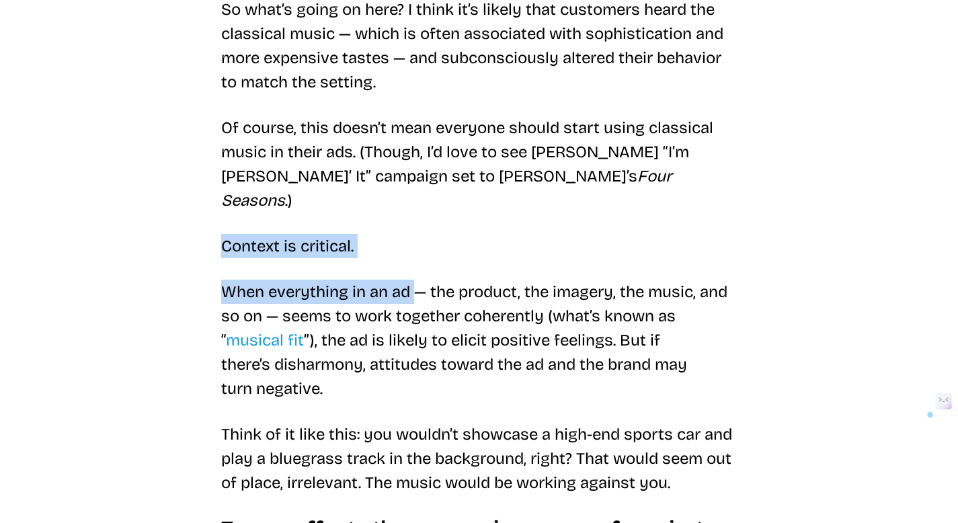
drag, startPoint x: 204, startPoint y: 255, endPoint x: 416, endPoint y: 300, distance: 215.9
click at [416, 300] on p "When everything in an ad — the product, the imagery, the music, and so on — see…" at bounding box center [479, 340] width 516 height 121
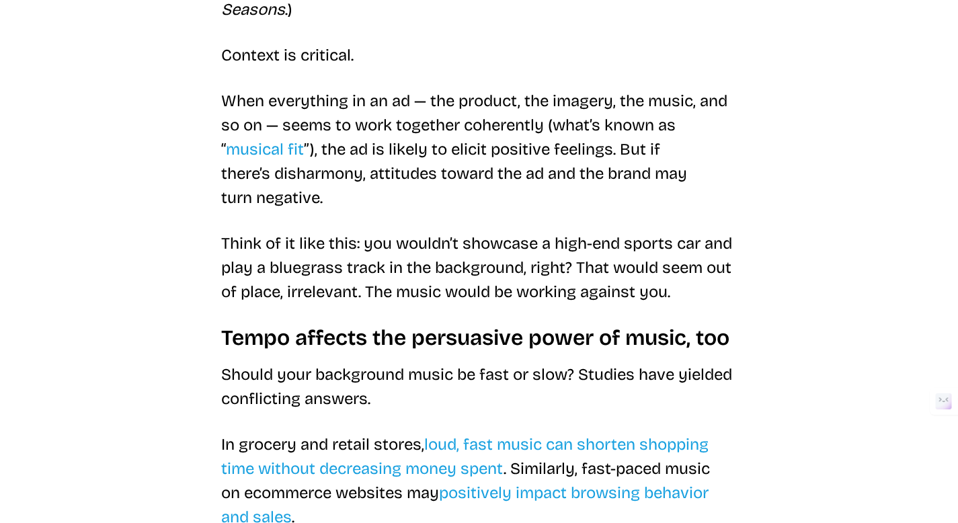
scroll to position [2239, 0]
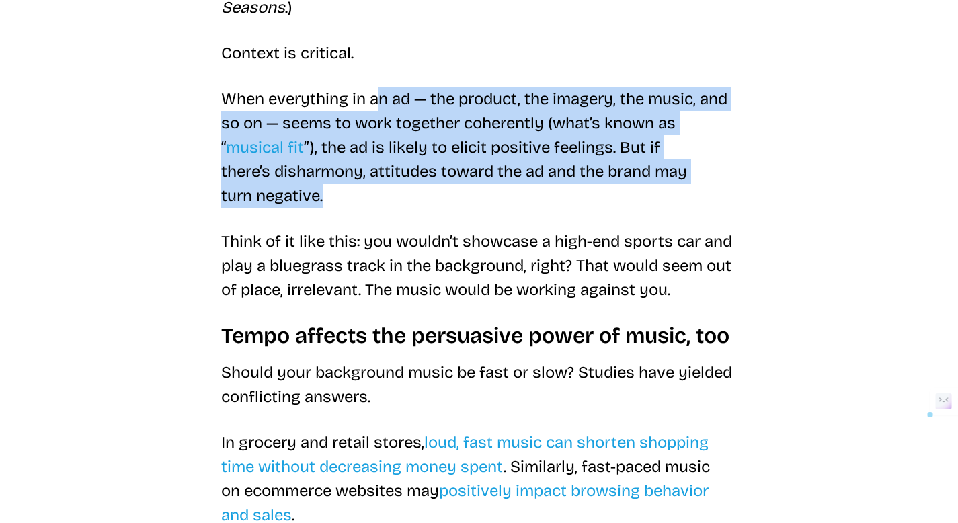
drag, startPoint x: 381, startPoint y: 94, endPoint x: 326, endPoint y: 204, distance: 123.3
click at [326, 204] on p "When everything in an ad — the product, the imagery, the music, and so on — see…" at bounding box center [479, 147] width 516 height 121
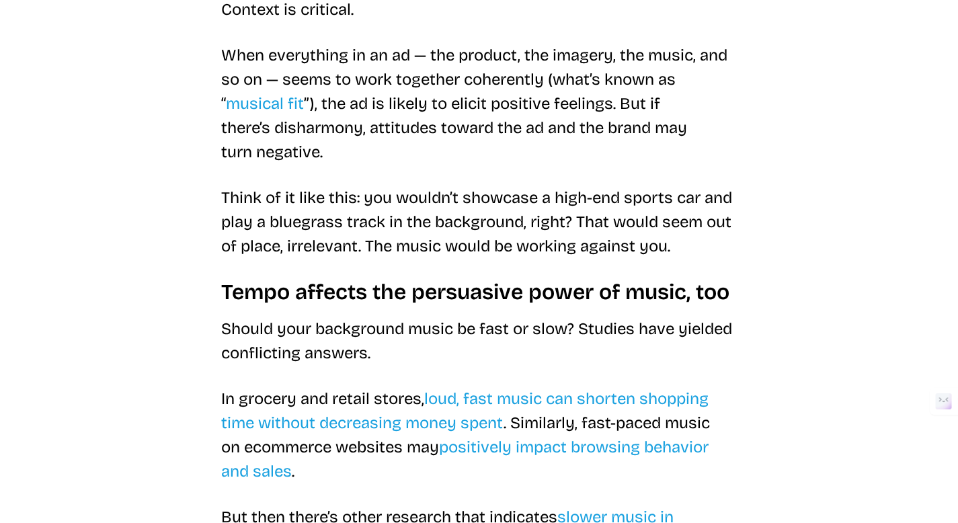
scroll to position [2289, 0]
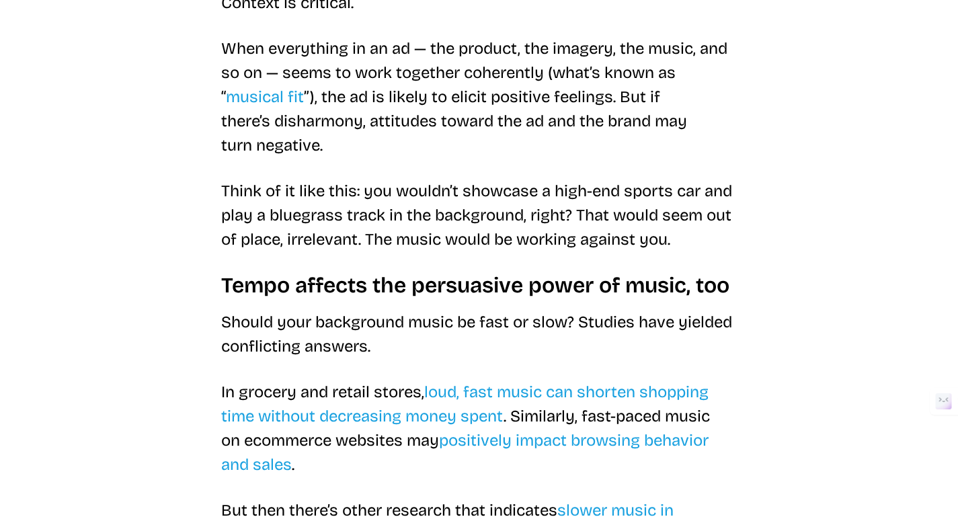
click at [281, 194] on p "Think of it like this: you wouldn’t showcase a high-end sports car and play a b…" at bounding box center [479, 215] width 516 height 73
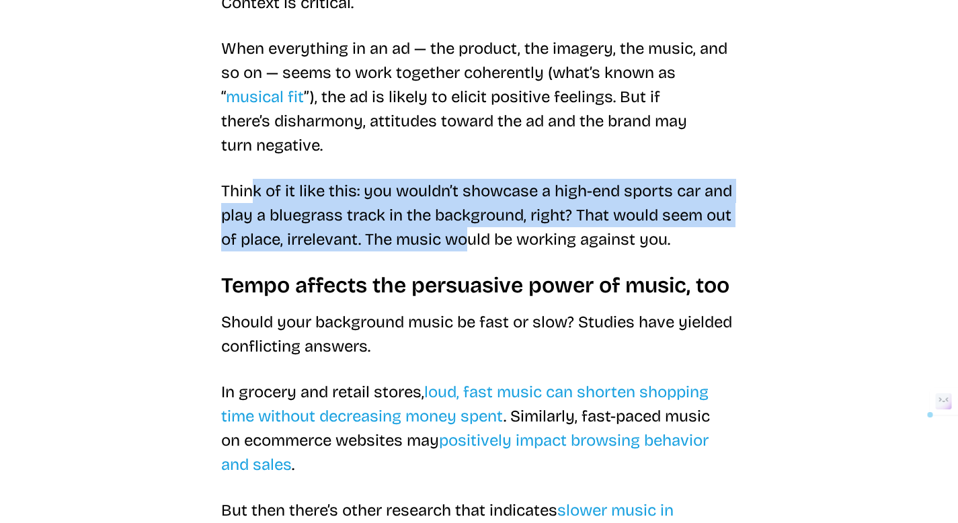
drag, startPoint x: 254, startPoint y: 194, endPoint x: 471, endPoint y: 238, distance: 221.7
click at [471, 238] on p "Think of it like this: you wouldn’t showcase a high-end sports car and play a b…" at bounding box center [479, 215] width 516 height 73
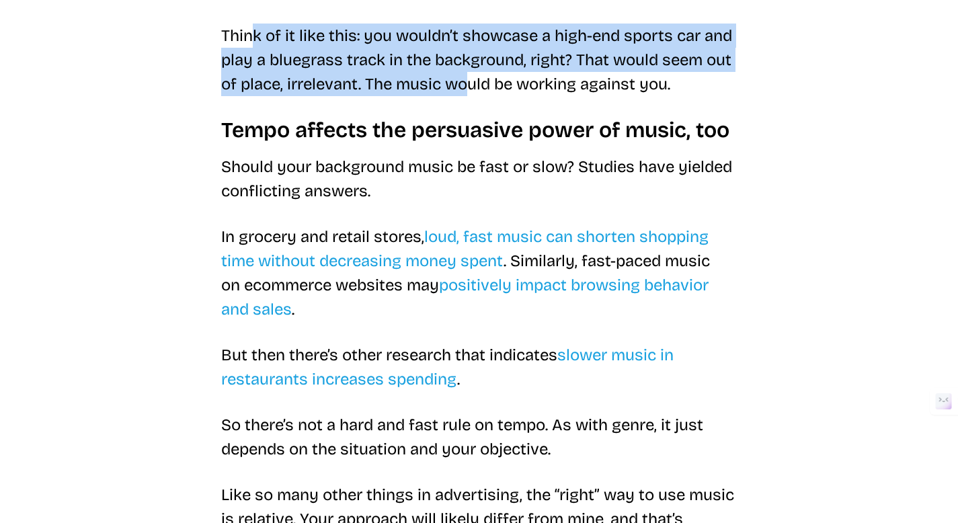
scroll to position [2453, 0]
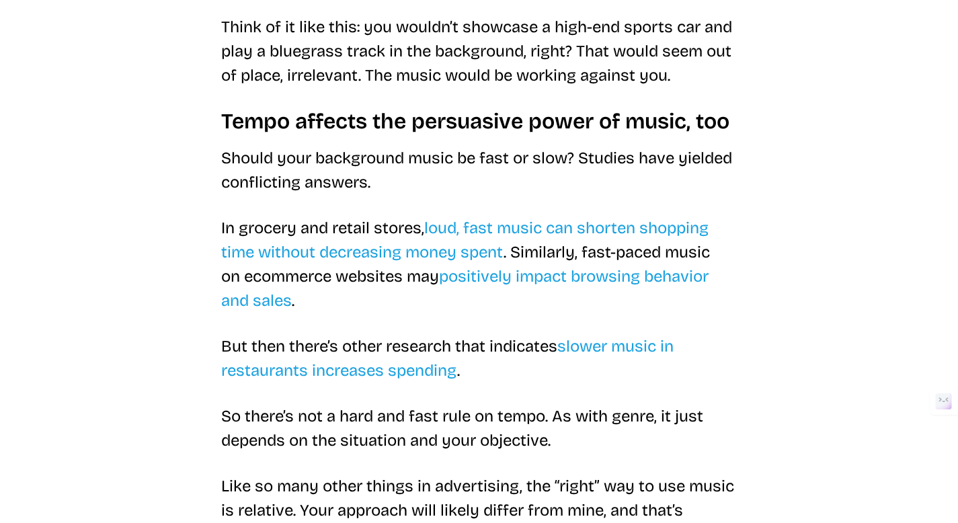
click at [399, 153] on p "Should your background music be fast or slow? Studies have yielded conflicting …" at bounding box center [479, 170] width 516 height 48
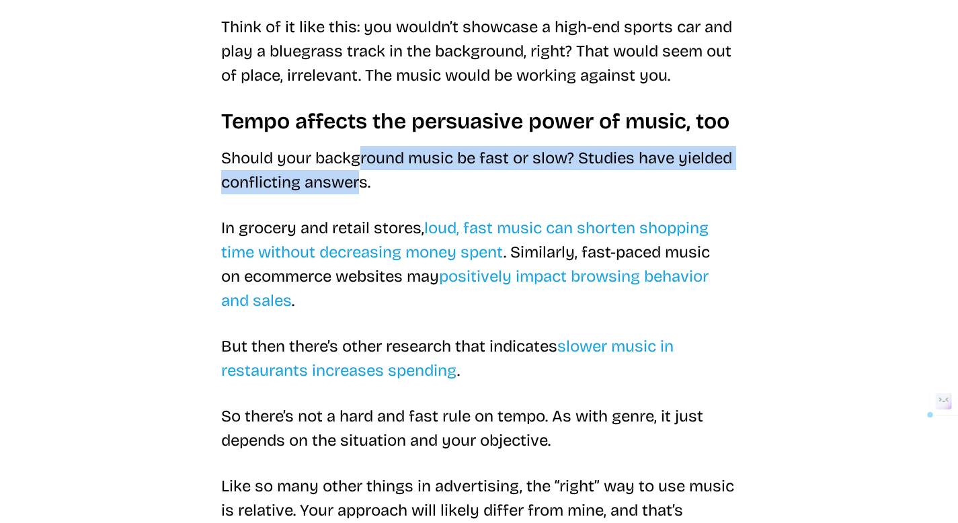
drag, startPoint x: 363, startPoint y: 158, endPoint x: 362, endPoint y: 186, distance: 27.6
click at [362, 186] on p "Should your background music be fast or slow? Studies have yielded conflicting …" at bounding box center [479, 170] width 516 height 48
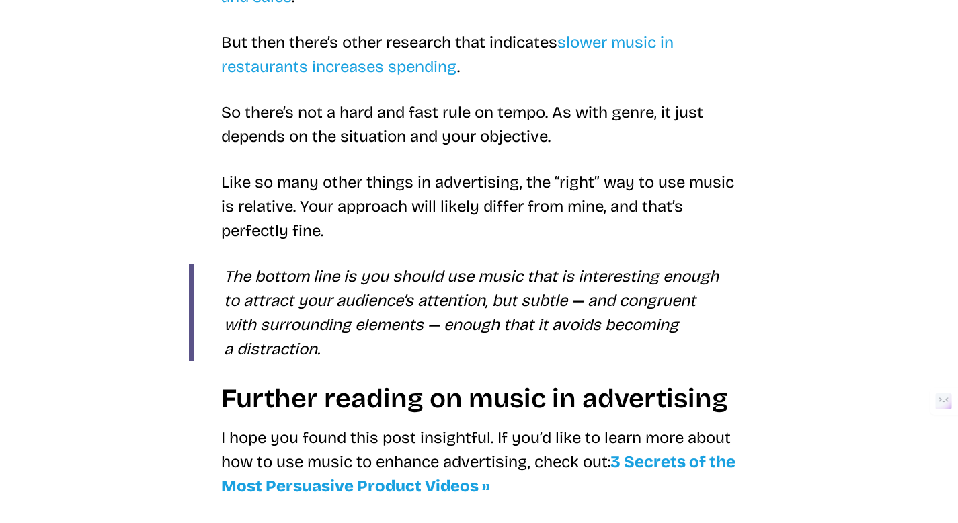
scroll to position [2970, 0]
